Goal: Communication & Community: Answer question/provide support

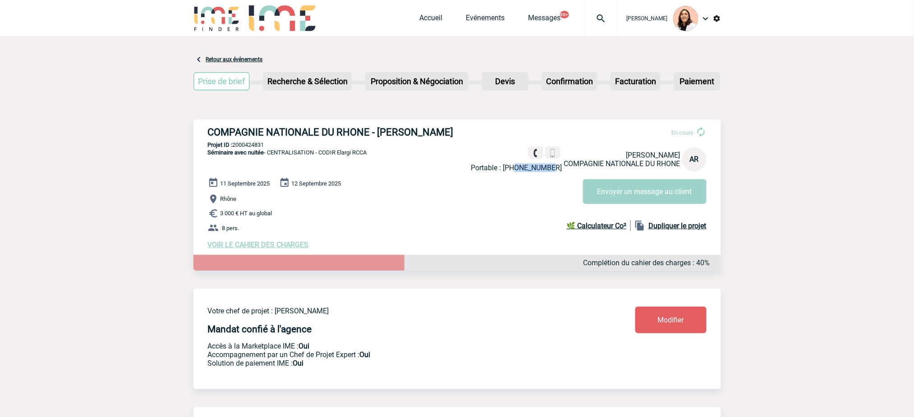
click at [601, 21] on img at bounding box center [601, 18] width 32 height 11
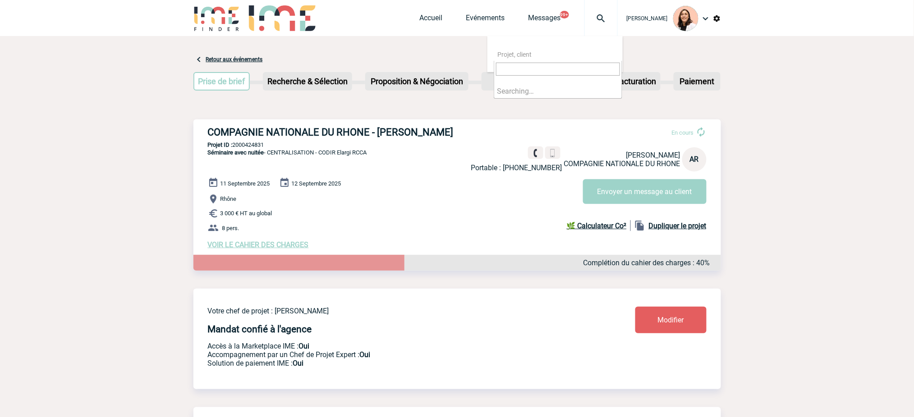
click at [595, 70] on input "search" at bounding box center [558, 69] width 124 height 13
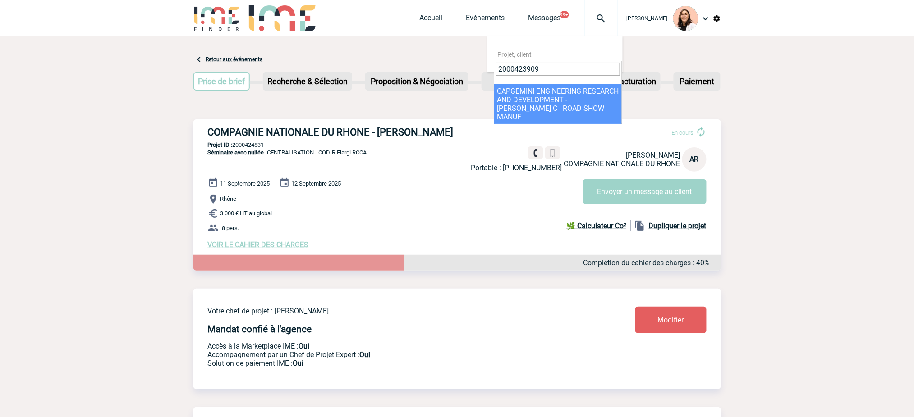
type input "2000423909"
select select "23410"
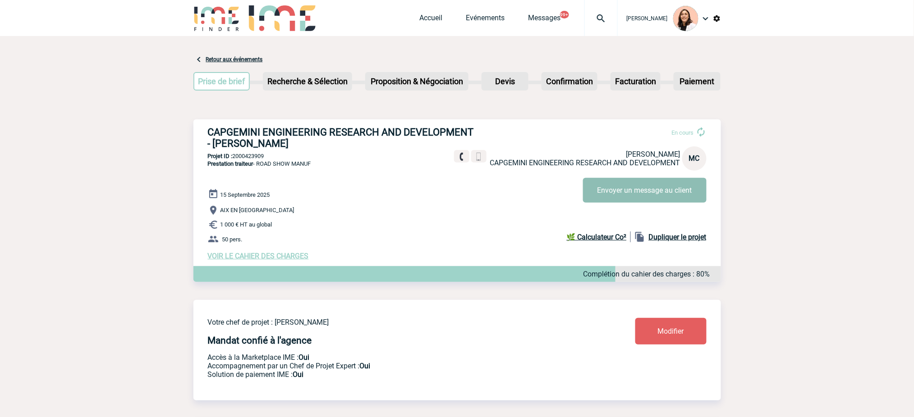
click at [643, 187] on button "Envoyer un message au client" at bounding box center [644, 190] width 123 height 25
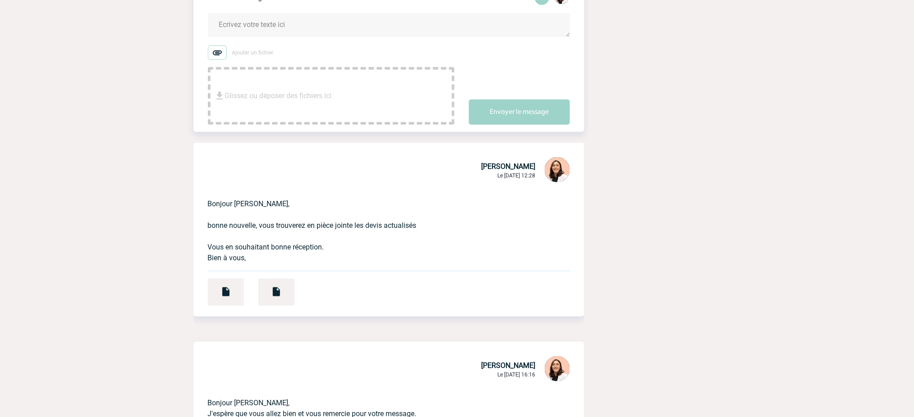
scroll to position [240, 0]
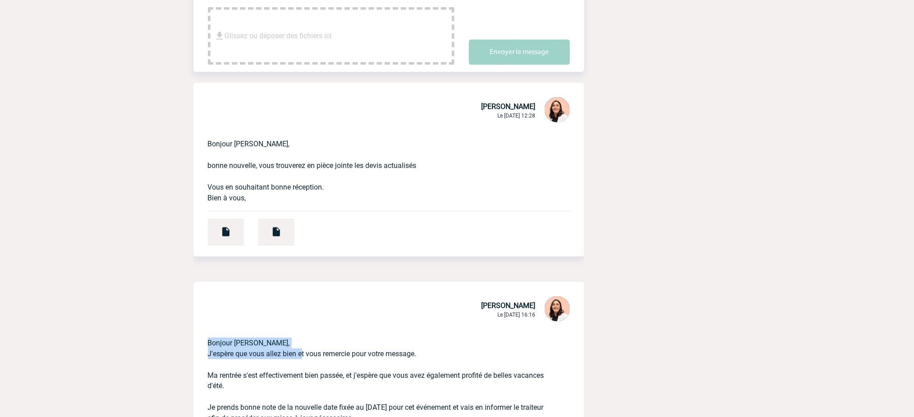
drag, startPoint x: 298, startPoint y: 356, endPoint x: 210, endPoint y: 341, distance: 89.5
click at [208, 344] on p "Bonjour Mélanie, J'espère que vous allez bien et vous remercie pour votre messa…" at bounding box center [376, 390] width 337 height 133
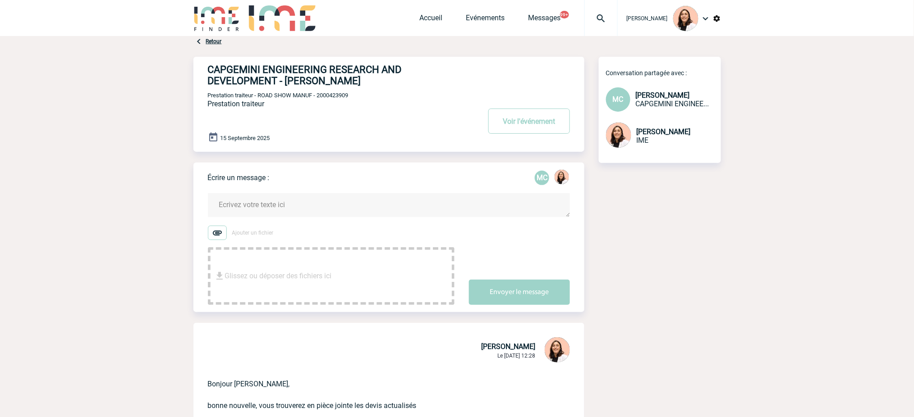
click at [288, 211] on textarea at bounding box center [389, 205] width 362 height 24
paste textarea "Bonjour Mélanie, J'espère que vous allez bien"
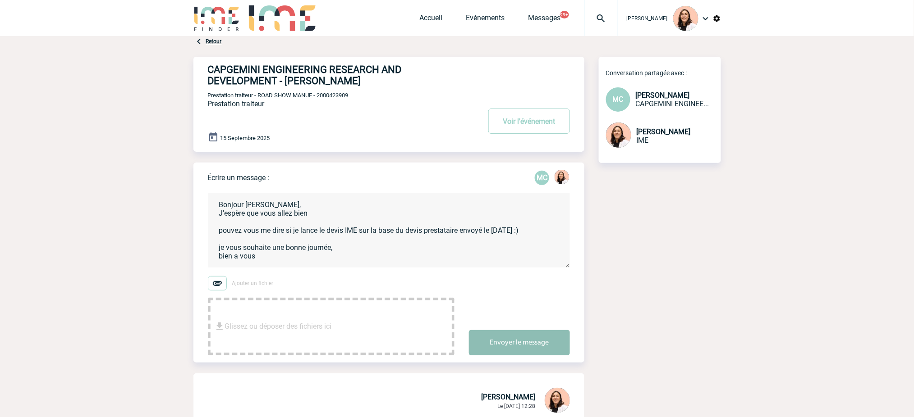
type textarea "Bonjour Mélanie, J'espère que vous allez bien pouvez vous me dire si je lance l…"
click at [525, 351] on button "Envoyer le message" at bounding box center [519, 342] width 101 height 25
